Goal: Find specific page/section: Find specific page/section

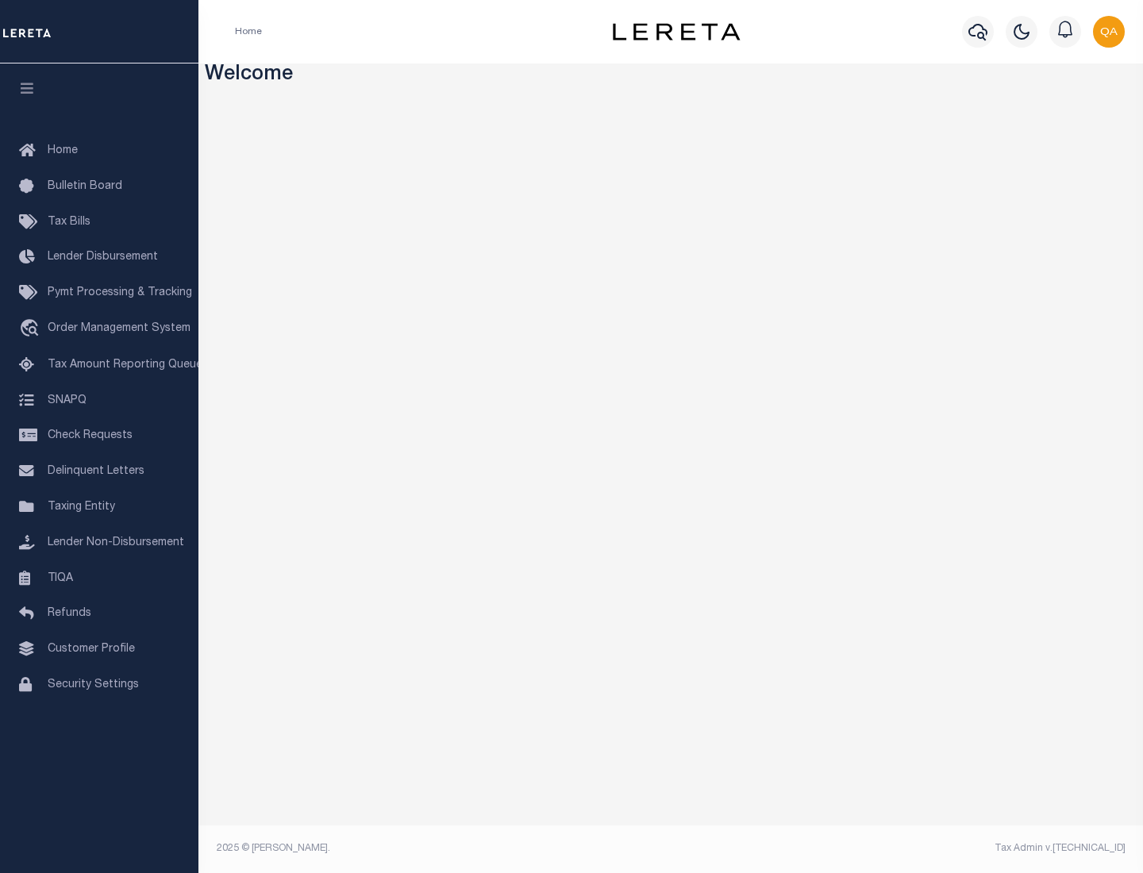
click at [99, 578] on link "TIQA" at bounding box center [99, 579] width 198 height 36
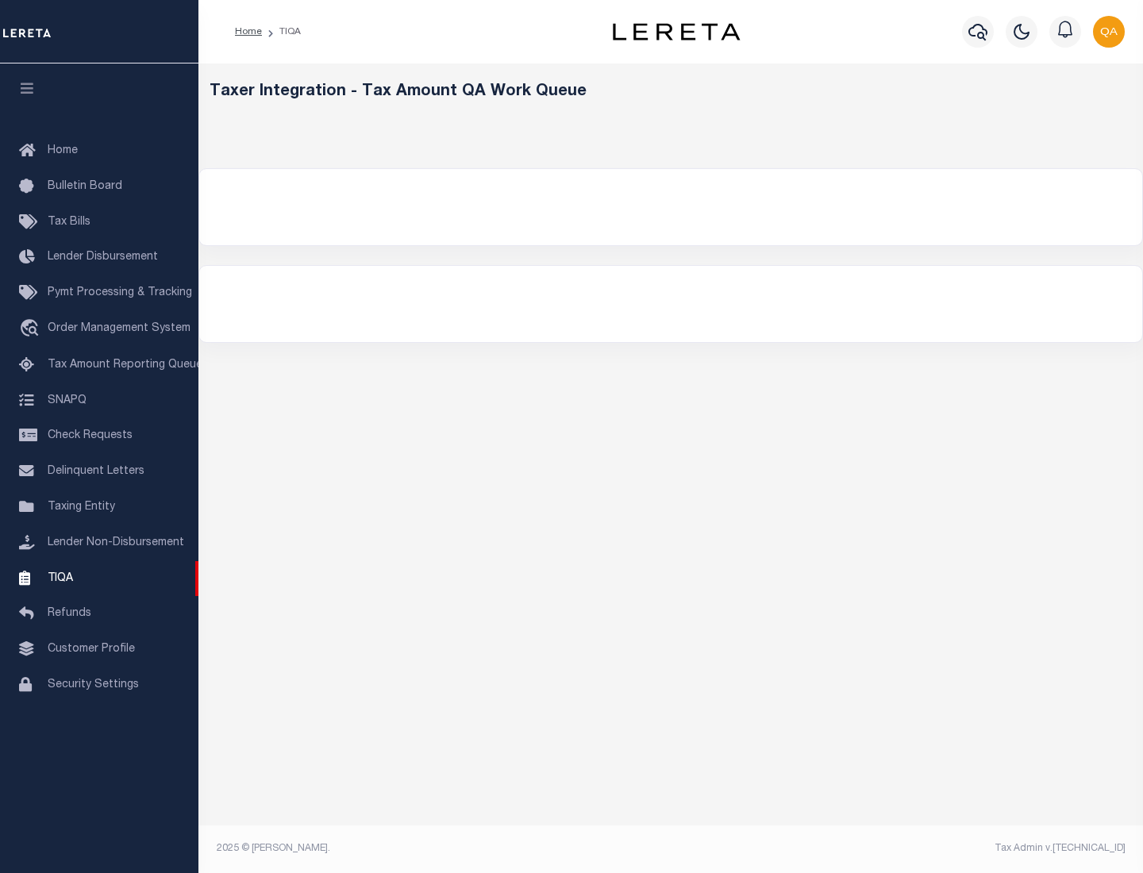
select select "200"
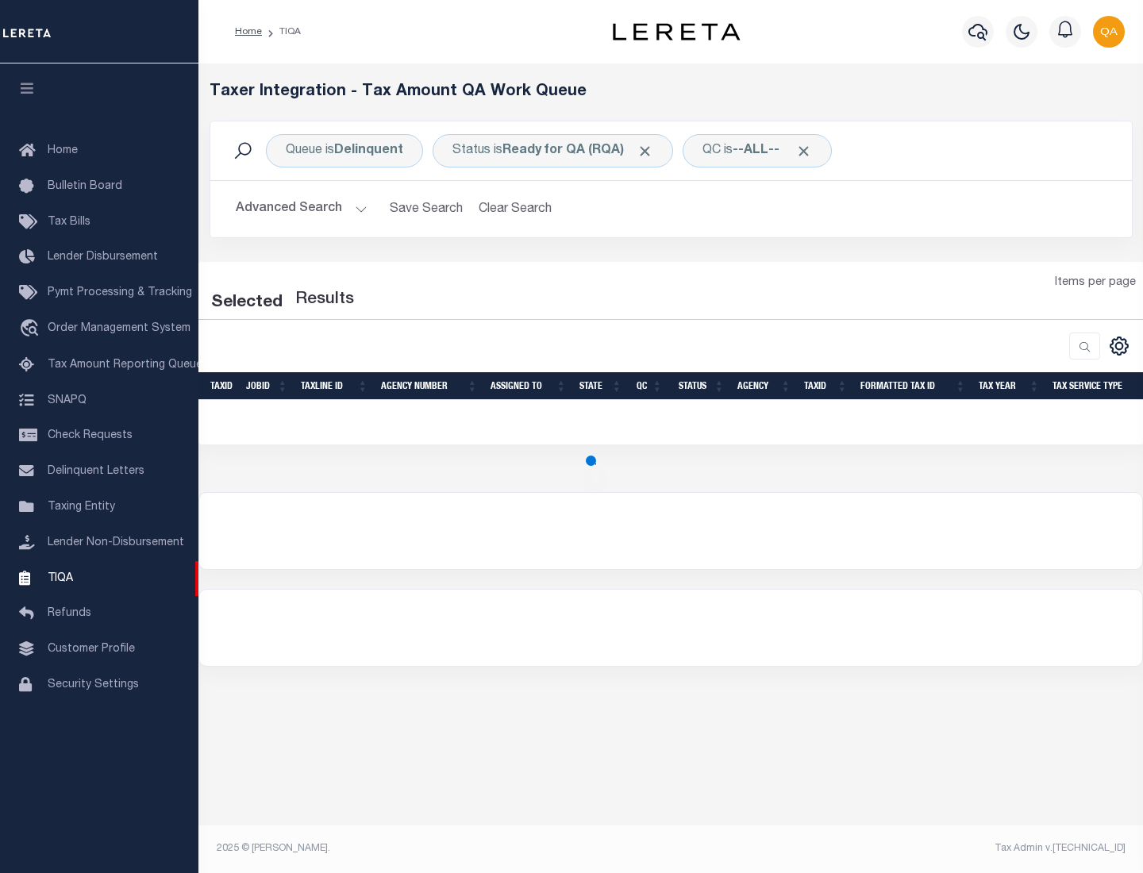
select select "200"
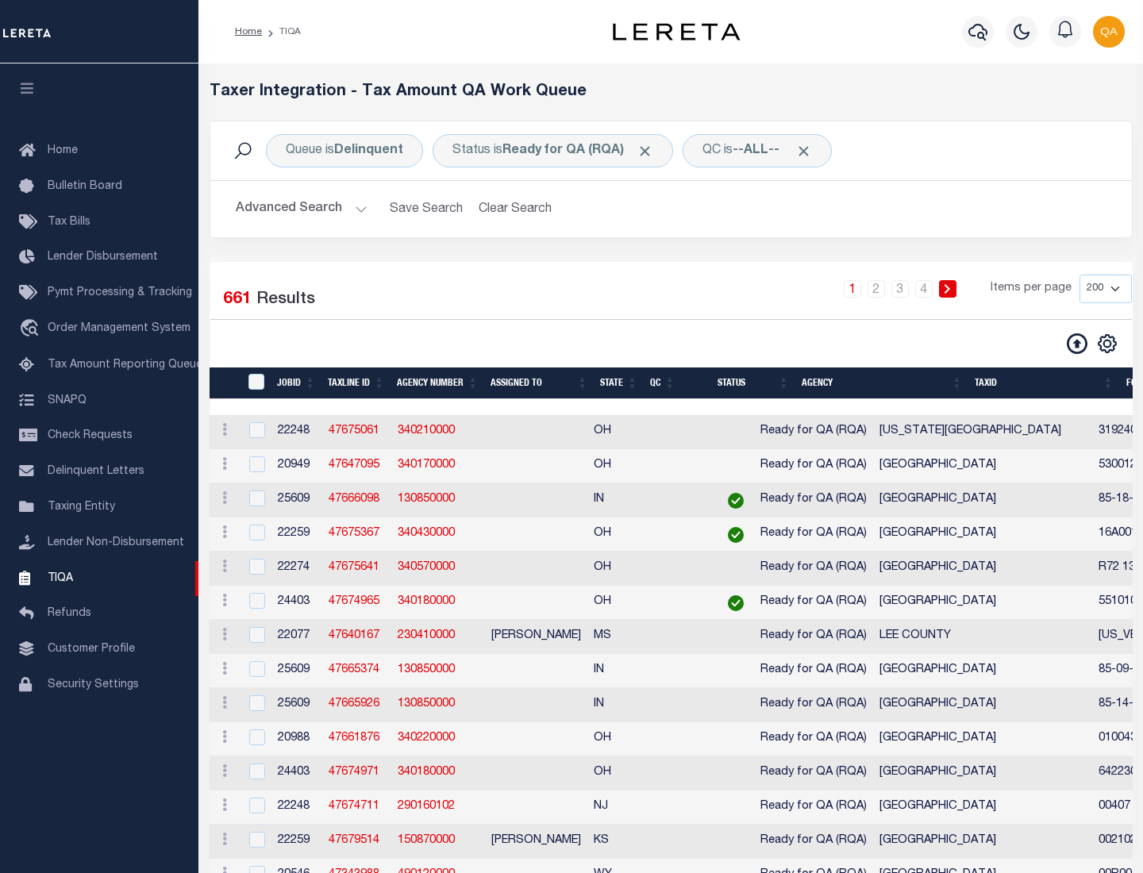
click at [650, 151] on span "Click to Remove" at bounding box center [645, 151] width 17 height 17
